Goal: Communication & Community: Answer question/provide support

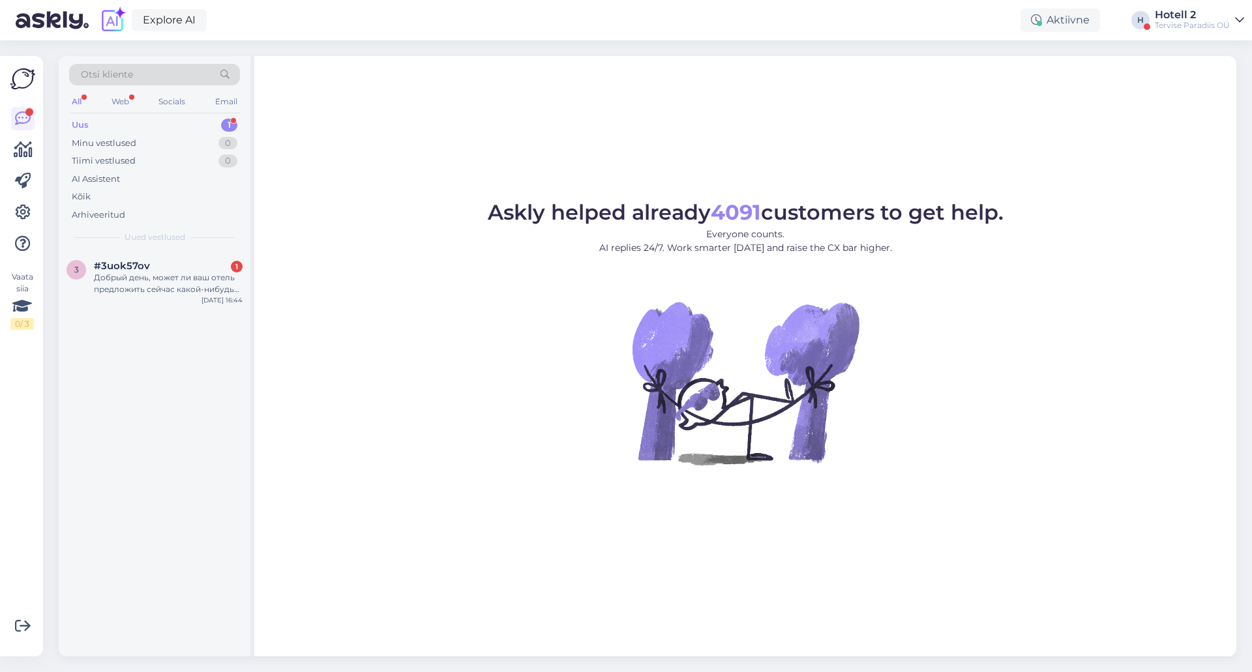
click at [137, 277] on div "Добрый день, может ли ваш отель предложить сейчас какой-нибудь скидочный код, н…" at bounding box center [168, 283] width 149 height 23
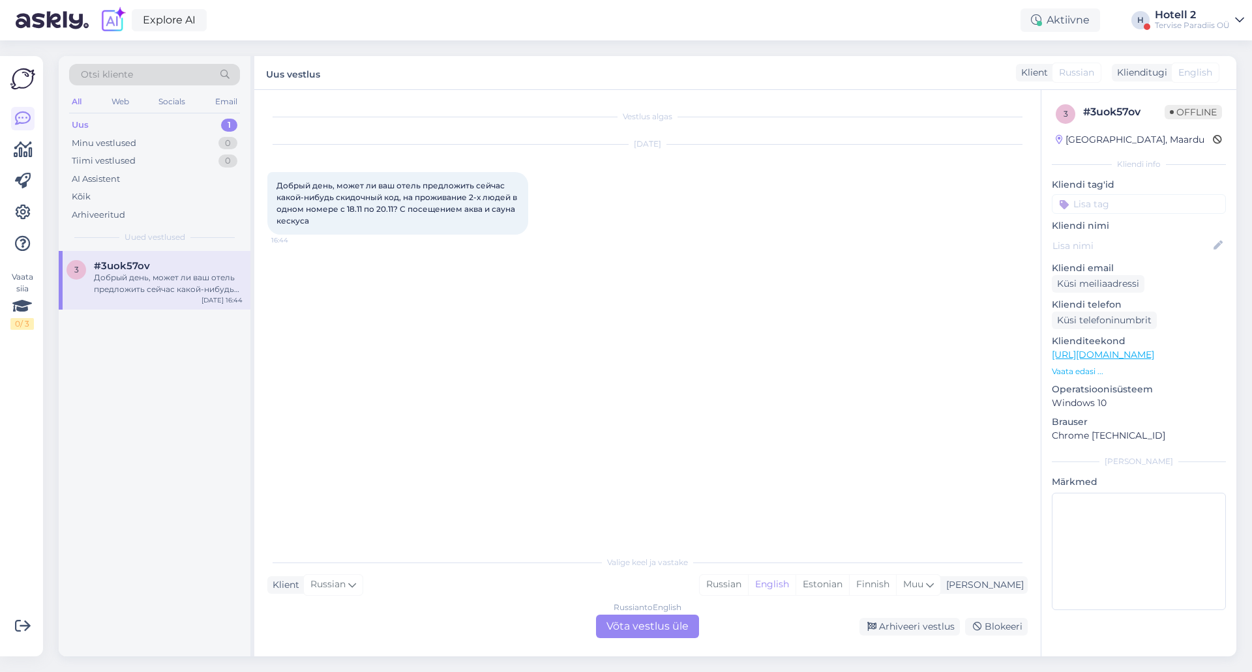
click at [650, 628] on div "Russian to English Võta vestlus üle" at bounding box center [647, 626] width 103 height 23
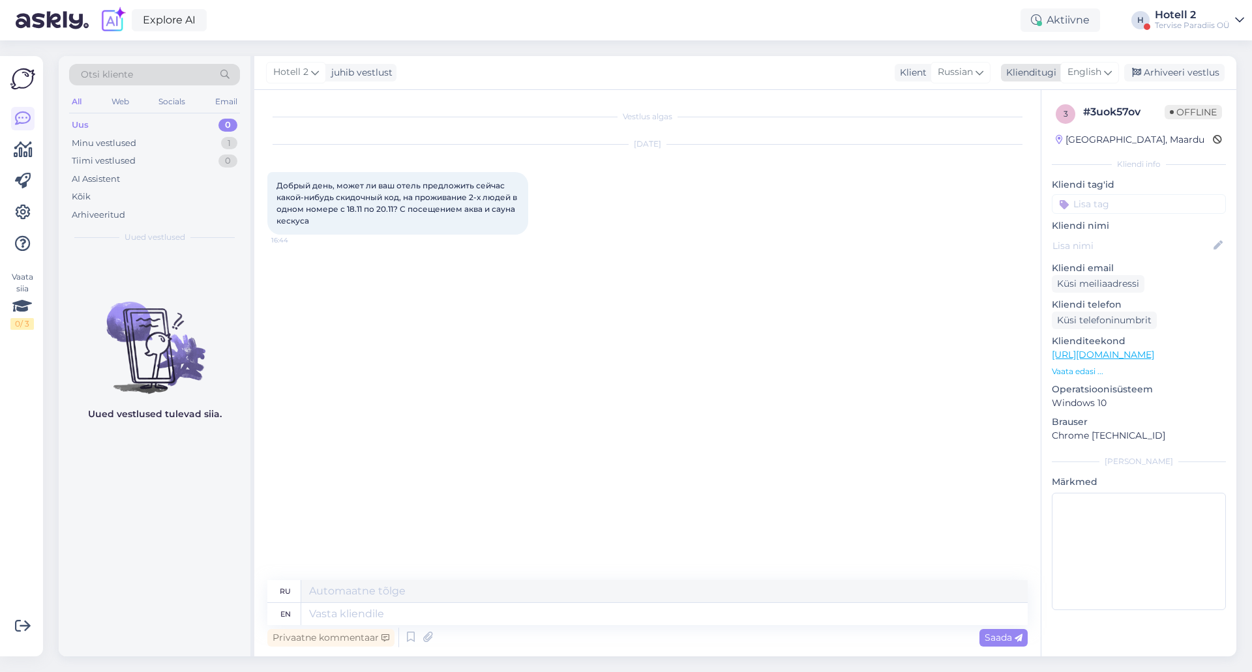
click at [1093, 77] on span "English" at bounding box center [1084, 72] width 34 height 14
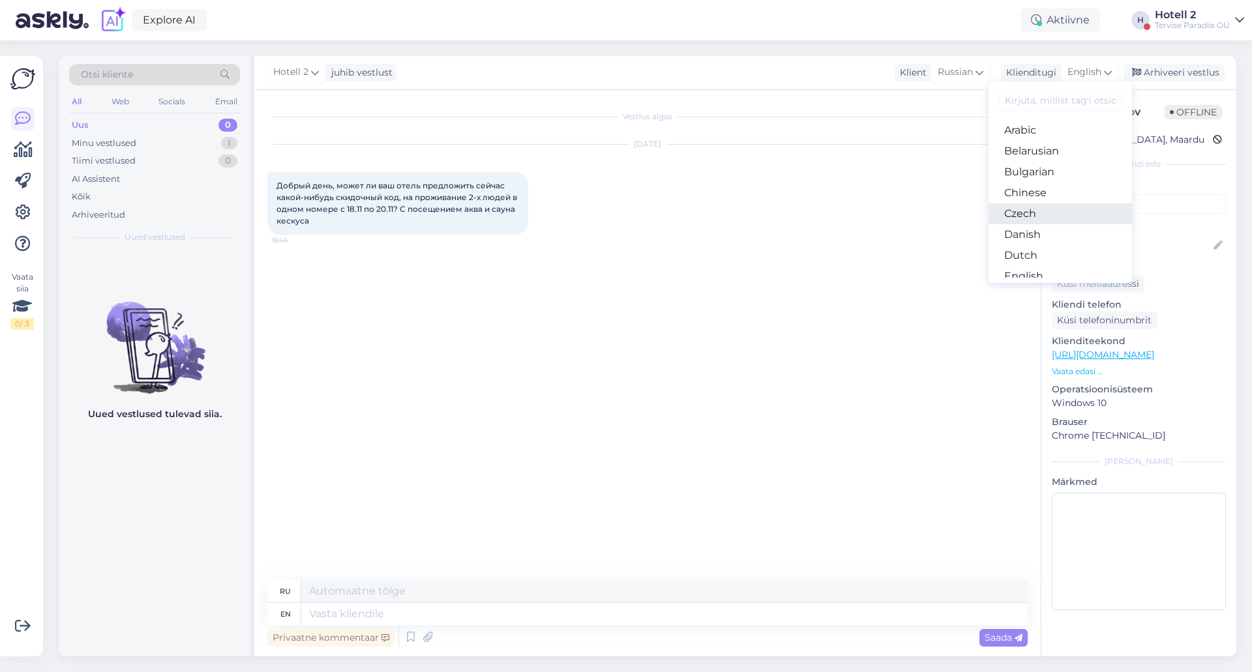
scroll to position [65, 0]
click at [1040, 224] on link "Estonian" at bounding box center [1059, 232] width 143 height 21
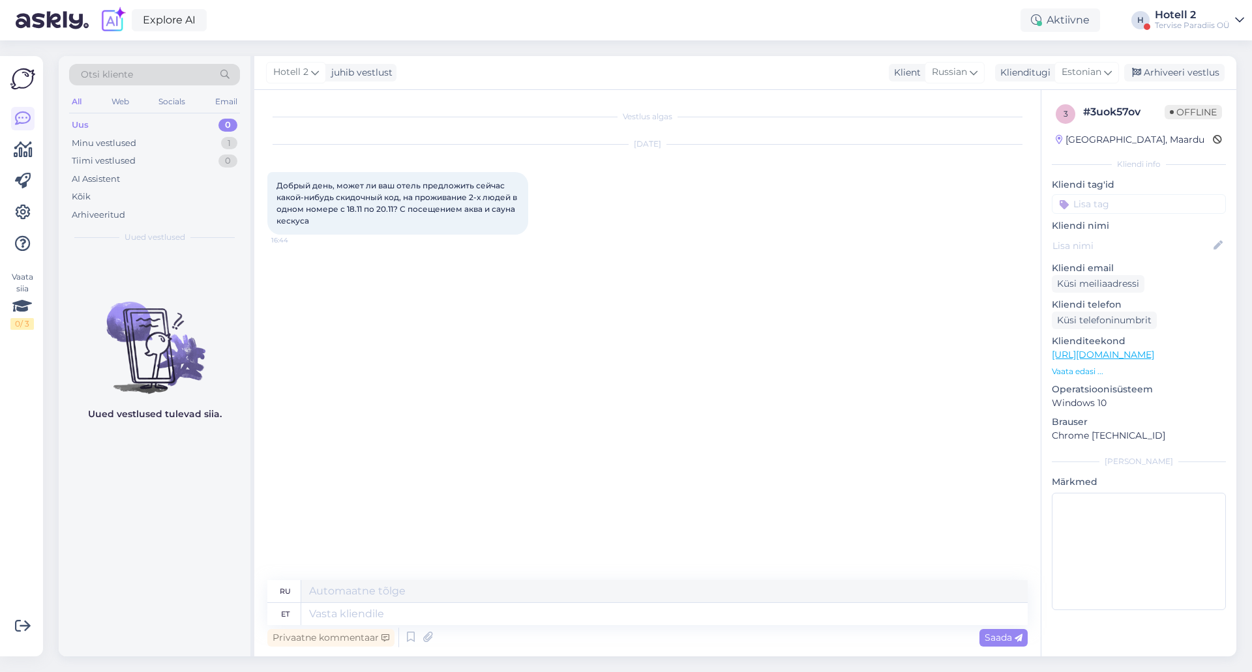
click at [695, 407] on div "Vestlus algas [DATE] Добрый день, может ли ваш отель предложить сейчас какой-ни…" at bounding box center [653, 335] width 772 height 465
click at [735, 458] on div "Vestlus algas [DATE] Добрый день, может ли ваш отель предложить сейчас какой-ни…" at bounding box center [653, 335] width 772 height 465
click at [1083, 70] on span "Estonian" at bounding box center [1081, 72] width 40 height 14
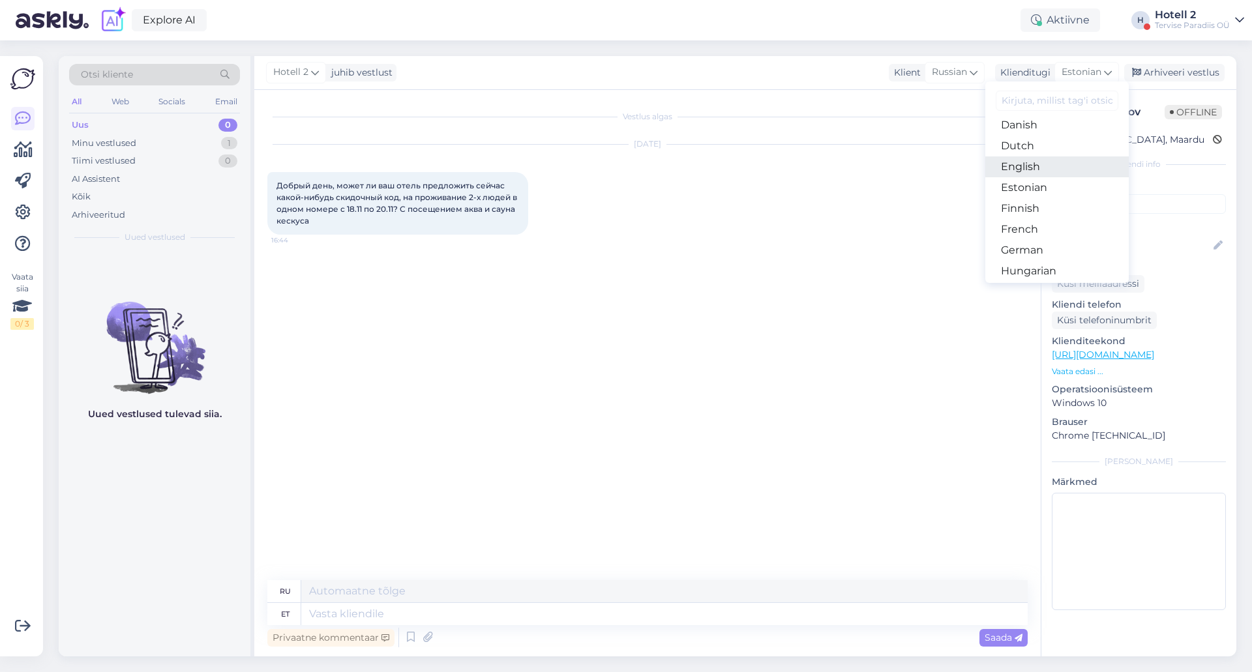
scroll to position [130, 0]
click at [1033, 166] on link "Estonian" at bounding box center [1056, 166] width 143 height 21
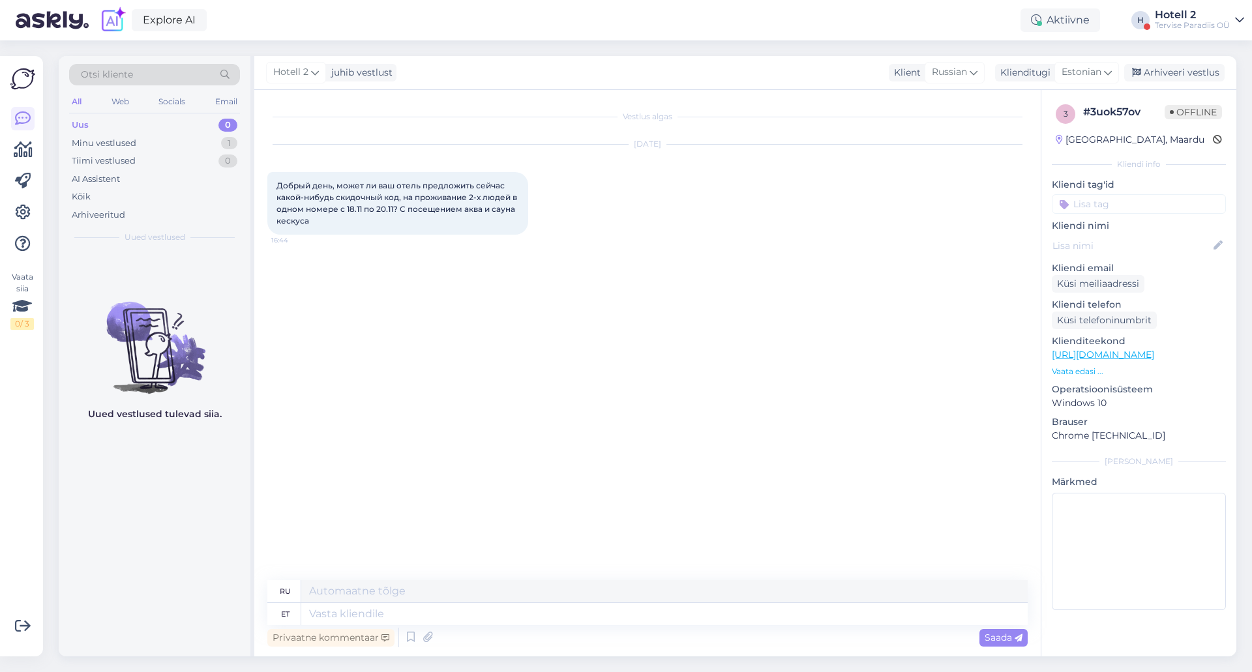
click at [840, 340] on div "Vestlus algas [DATE] Добрый день, может ли ваш отель предложить сейчас какой-ни…" at bounding box center [653, 335] width 772 height 465
click at [489, 612] on textarea at bounding box center [664, 614] width 726 height 22
click at [563, 388] on div "Vestlus algas [DATE] Добрый день, может ли ваш отель предложить сейчас какой-ни…" at bounding box center [653, 335] width 772 height 465
click at [442, 607] on textarea at bounding box center [664, 614] width 726 height 22
type textarea "Tere,"
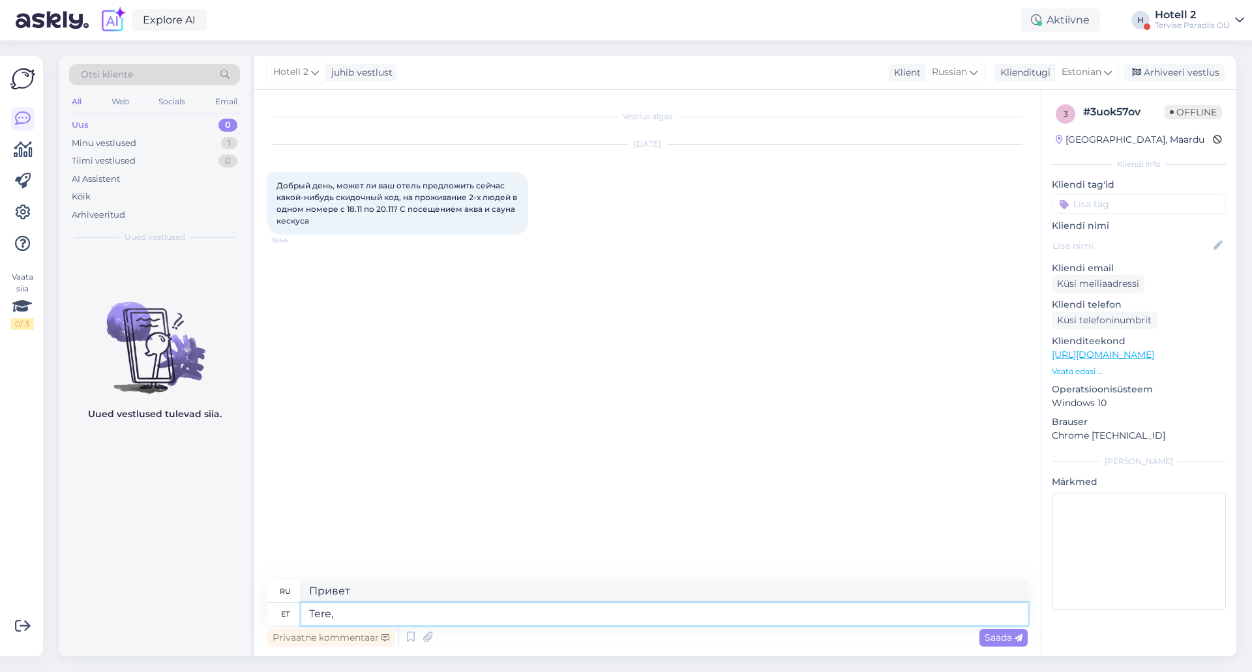
type textarea "Привет,"
type textarea "Tere, ei"
type textarea "Привет, нет."
type textarea "Tere, ei hetkel ei"
type textarea "Привет, сейчас нет."
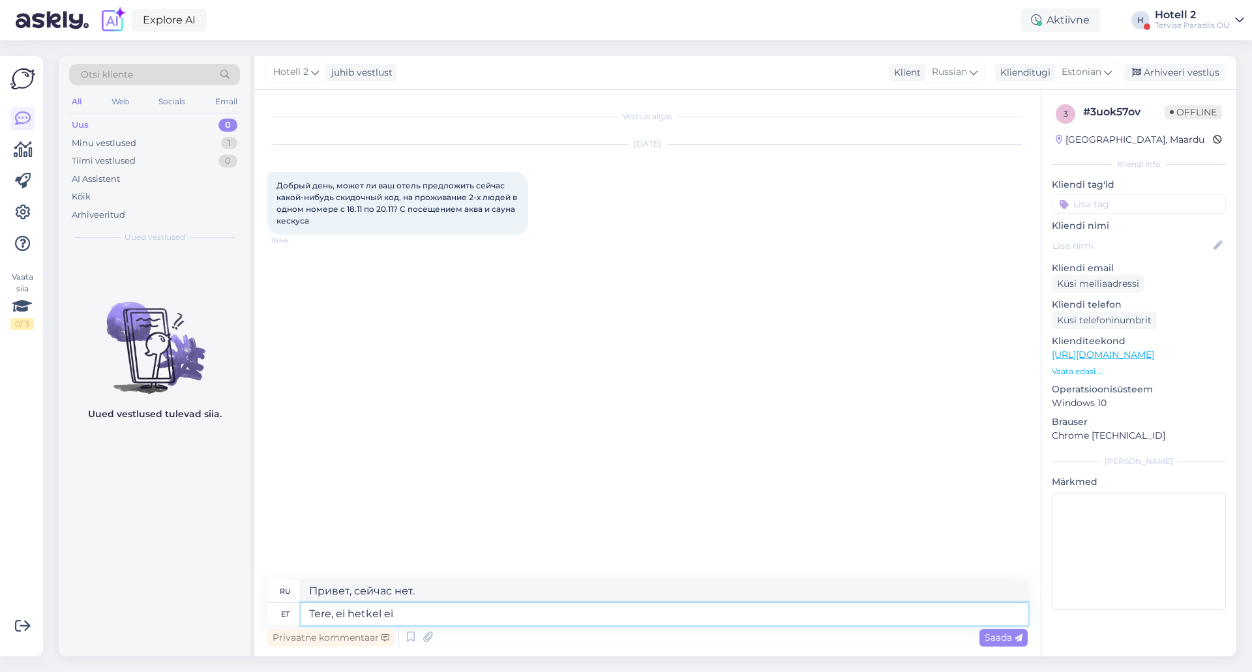
type textarea "Tere, ei hetkel ei o"
type textarea "Привет, на данный момент нет."
type textarea "Tere, ei hetkel ei ole m"
type textarea "Привет, нет, не в данный момент."
type textarea "Tere, ei hetkel ei [PERSON_NAME]"
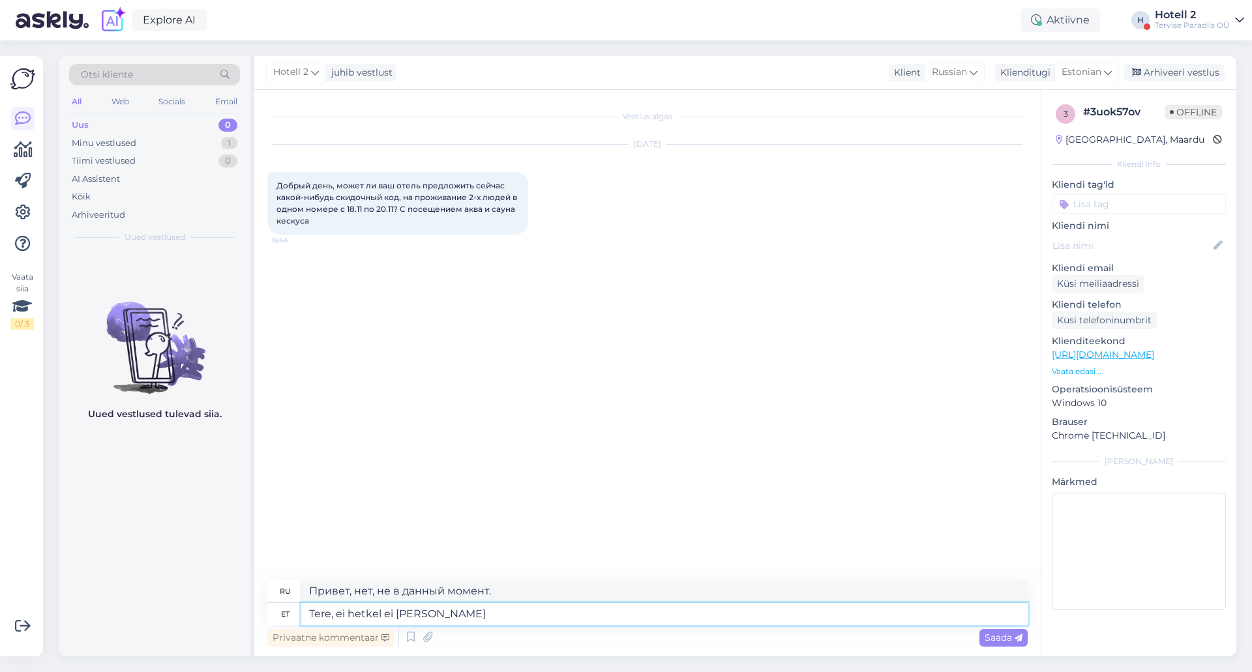
type textarea "Здравствуйте, нет, на данный момент у нас ничего нет."
type textarea "Tere, ei hetkel ei [PERSON_NAME] sooduskoodi."
type textarea "Здравствуйте, нет, на данный момент у нас нет промокода на скидку."
type textarea "Tere, ei hetkel ei [PERSON_NAME] sooduskoodi. Soodsama h"
type textarea "Здравствуйте, нет, у нас сейчас нет промокода. Дешевле."
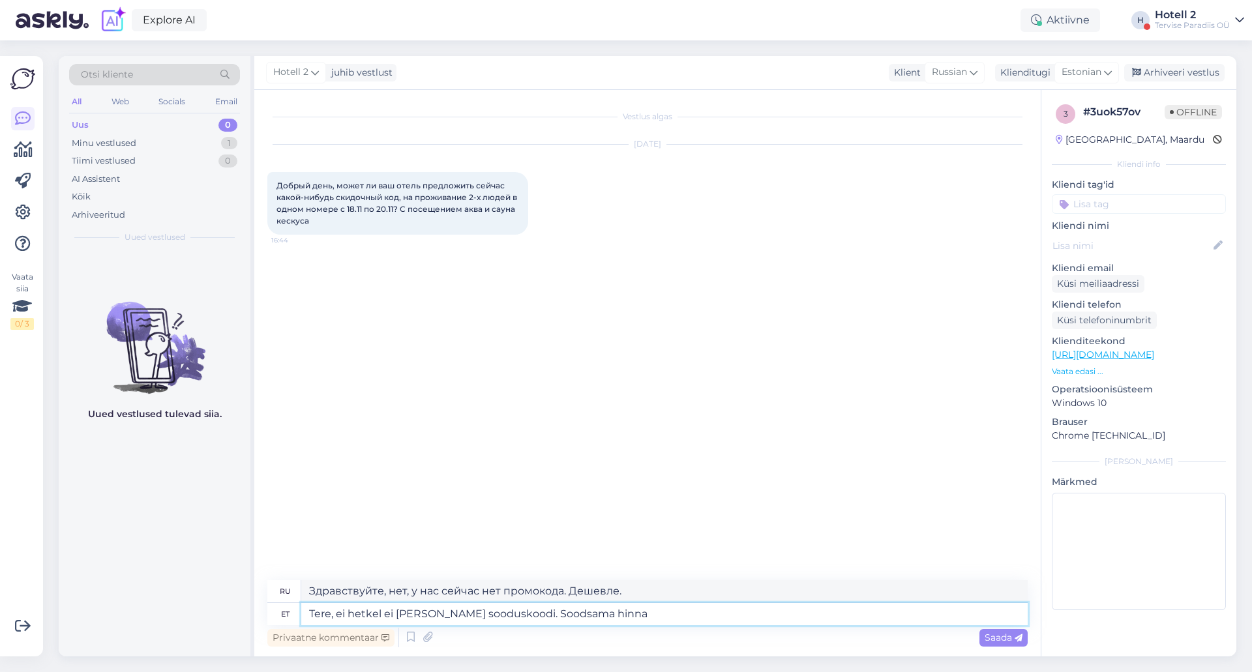
type textarea "Tere, ei hetkel ei [PERSON_NAME] sooduskoodi. Soodsama hinna s"
type textarea "Здравствуйте, нет, у нас сейчас нет промокода. Цена ниже."
type textarea "Tere, ei hetkel ei [PERSON_NAME] sooduskoodi. Soodsama hinna saate m"
type textarea "Здравствуйте, у нас сейчас нет промокода. Вы можете получить скидку по более ни…"
type textarea "Tere, ei hetkel ei [PERSON_NAME] sooduskoodi. Soodsama hinna saate meie"
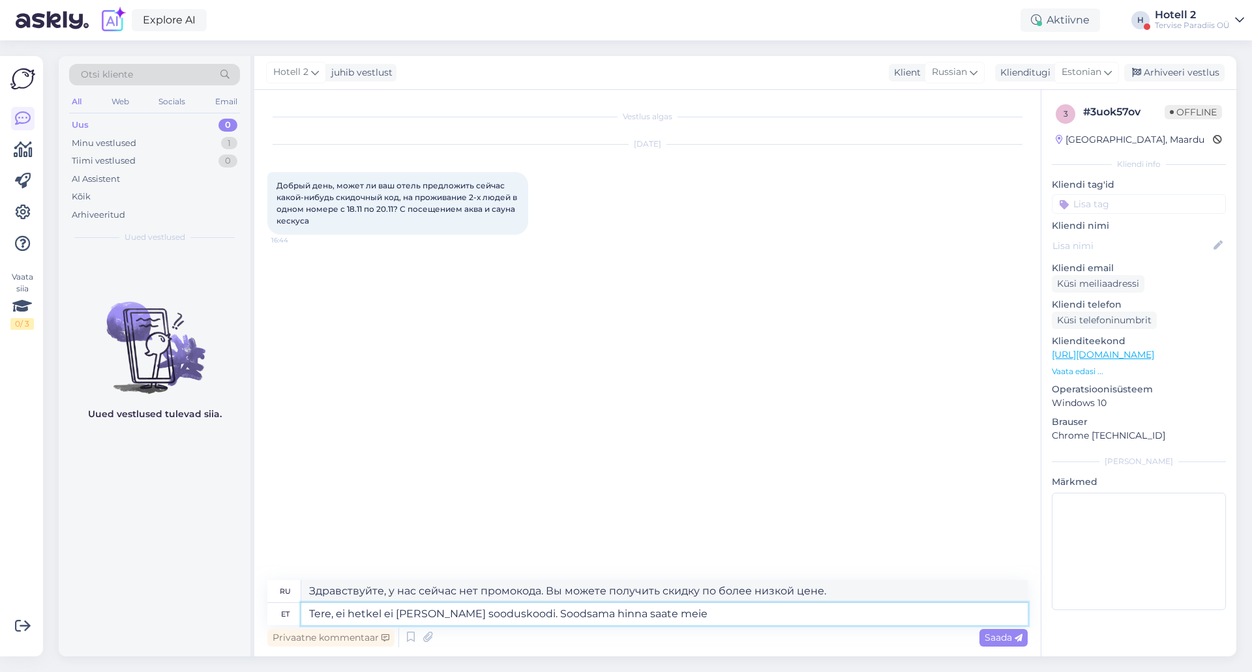
type textarea "Здравствуйте, у нас сейчас нет промокода. Вы можете получить у нас более выгодн…"
type textarea "Tere, ei hetkel ei [PERSON_NAME] sooduskoodi. Soodsama hinna saate meie kodulehe"
type textarea "Здравствуйте, сейчас у нас нет промокода. Вы можете найти более низкую цену на …"
type textarea "Tere, ei hetkel ei [PERSON_NAME] sooduskoodi. Soodsama hinna saate meie koduleh…"
type textarea "Здравствуйте, у нас сейчас нет промокода. Вы можете найти более выгодную цену н…"
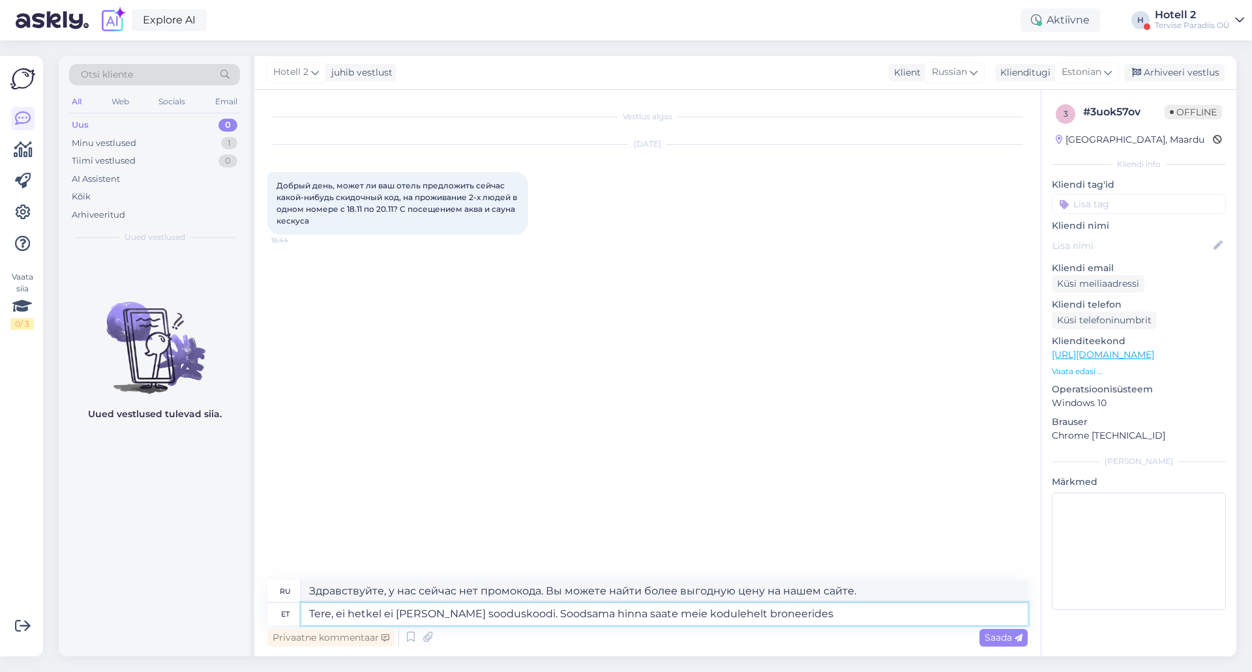
type textarea "Tere, ei hetkel ei [PERSON_NAME] sooduskoodi. Soodsama hinna saate meie koduleh…"
type textarea "Здравствуйте, нет, у нас пока нет промокода. Вы можете получить более выгодную …"
type textarea "Tere, ei hetkel ei [PERSON_NAME] sooduskoodi. Soodsama hinna saate meie koduleh…"
click at [1013, 639] on span "Saada" at bounding box center [1003, 638] width 38 height 12
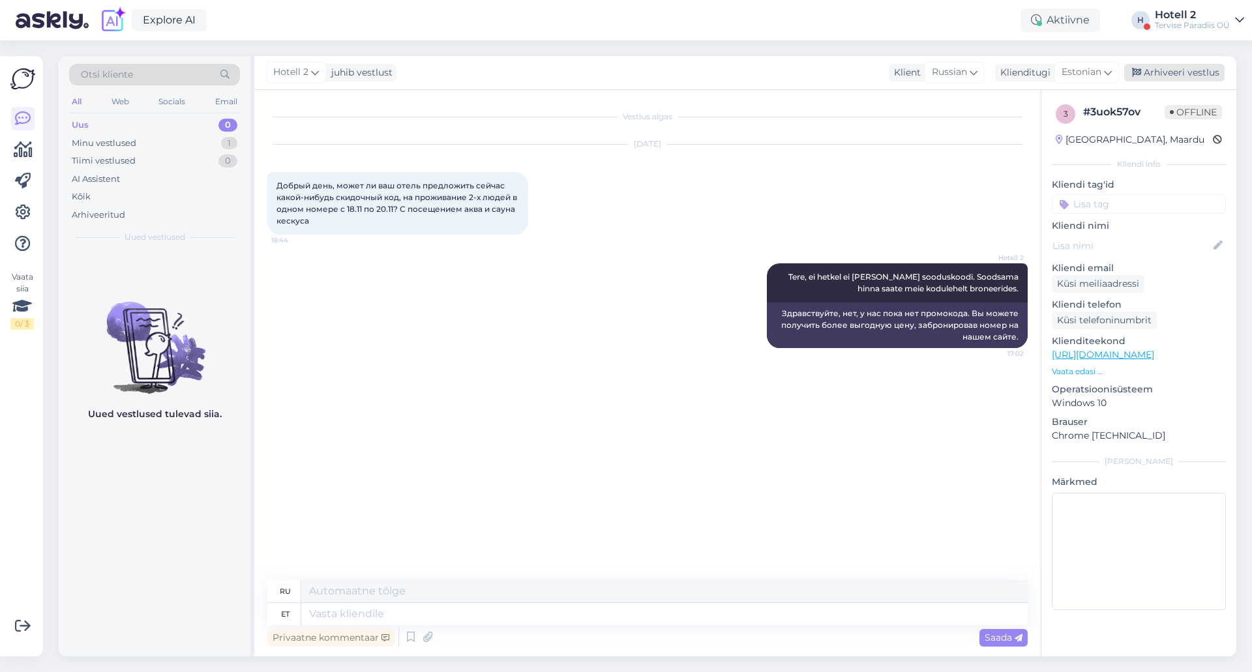
click at [1183, 65] on div "Arhiveeri vestlus" at bounding box center [1174, 73] width 100 height 18
